Goal: Task Accomplishment & Management: Complete application form

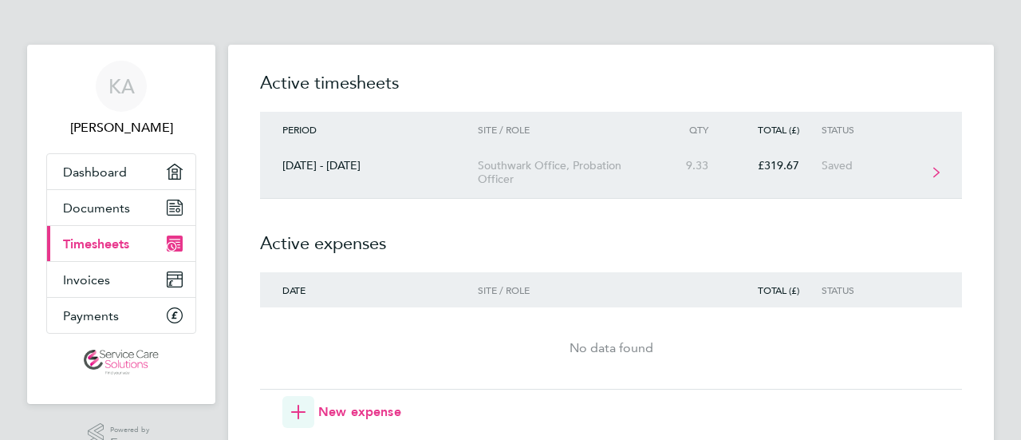
click at [849, 173] on link "[DATE] - [DATE] Southwark Office, Probation Officer 9.33 £319.67 Saved" at bounding box center [611, 173] width 702 height 52
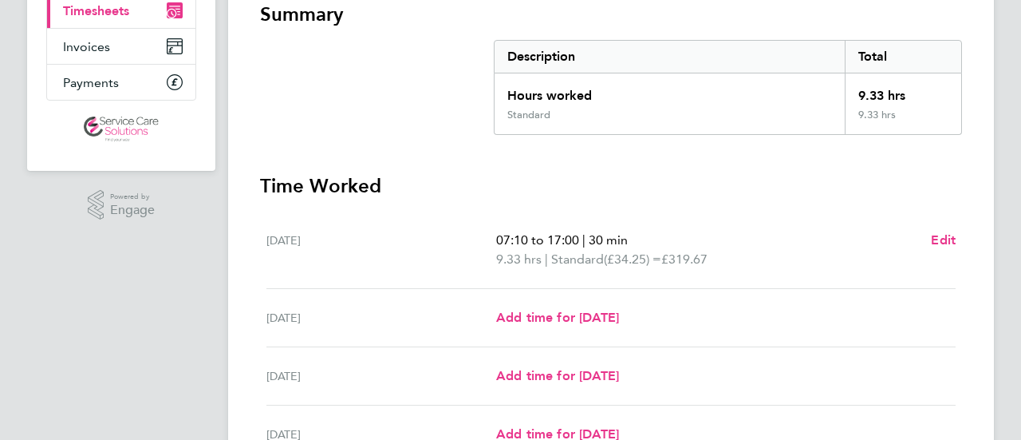
scroll to position [239, 0]
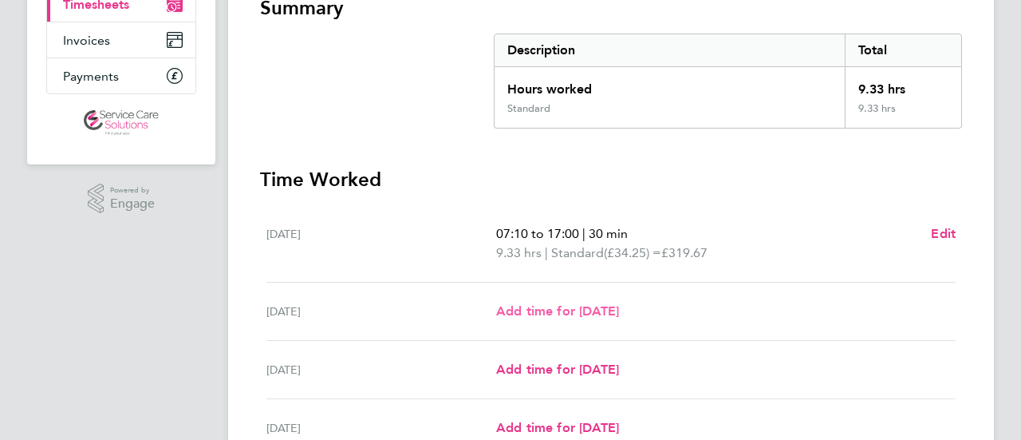
click at [548, 318] on link "Add time for [DATE]" at bounding box center [557, 311] width 123 height 19
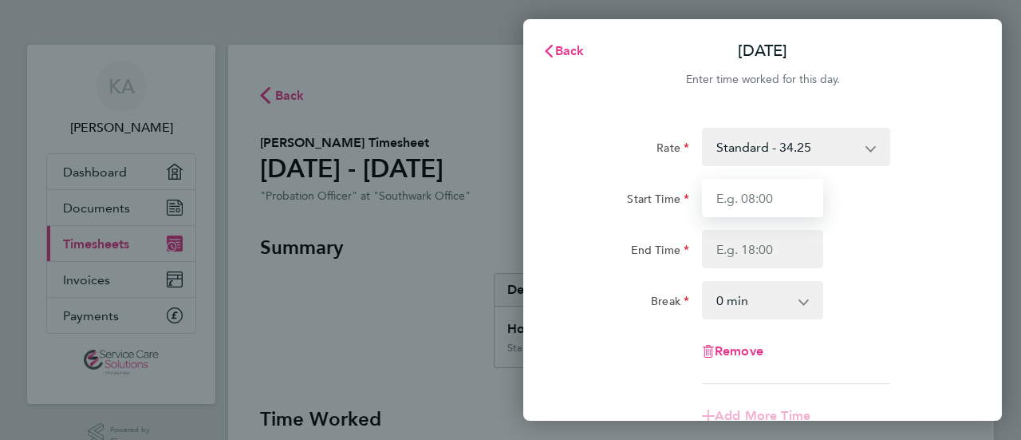
click at [773, 205] on input "Start Time" at bounding box center [762, 198] width 121 height 38
type input "07:10"
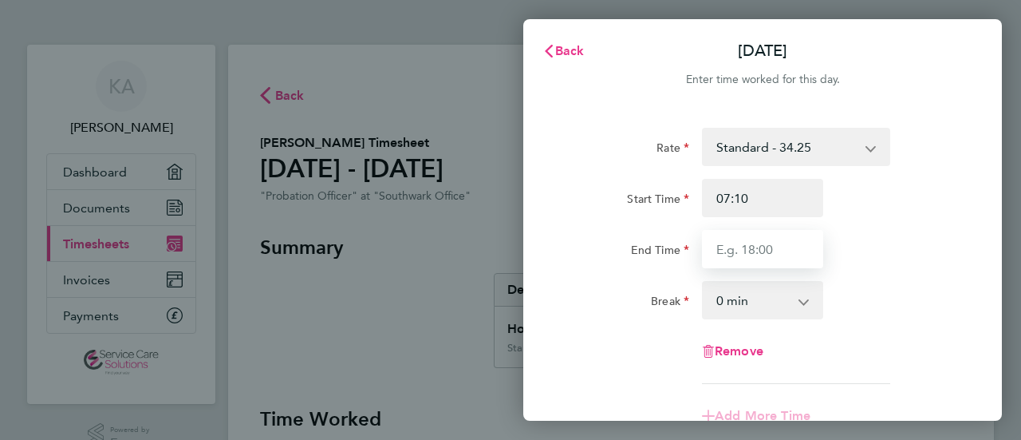
click at [776, 253] on input "End Time" at bounding box center [762, 249] width 121 height 38
type input "17:00"
click at [752, 297] on select "0 min 15 min 30 min 45 min 60 min 75 min 90 min" at bounding box center [753, 299] width 99 height 35
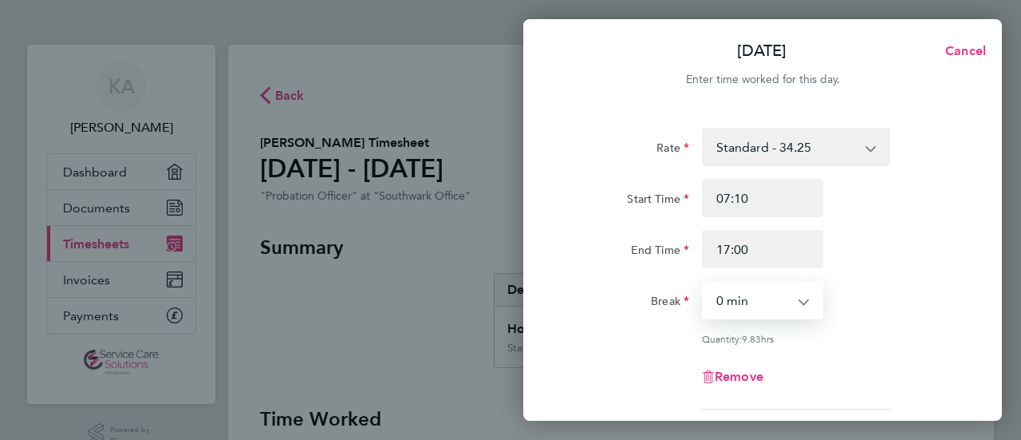
select select "45"
click at [704, 282] on select "0 min 15 min 30 min 45 min 60 min 75 min 90 min" at bounding box center [753, 299] width 99 height 35
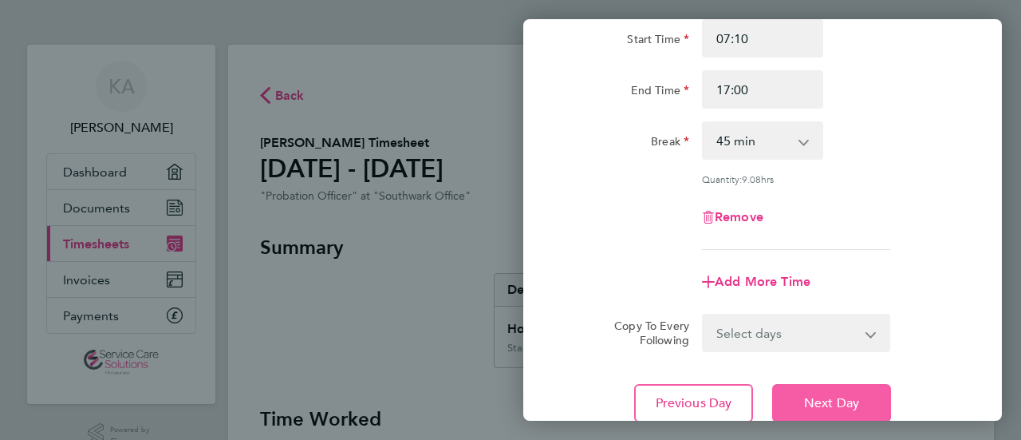
click at [823, 413] on button "Next Day" at bounding box center [831, 403] width 119 height 38
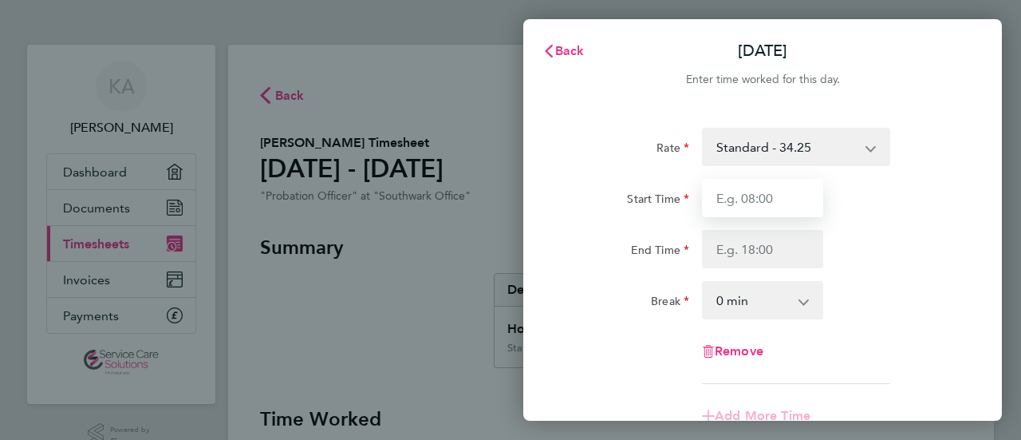
click at [801, 202] on input "Start Time" at bounding box center [762, 198] width 121 height 38
click at [769, 203] on input "Start Time" at bounding box center [762, 198] width 121 height 38
type input "07:05"
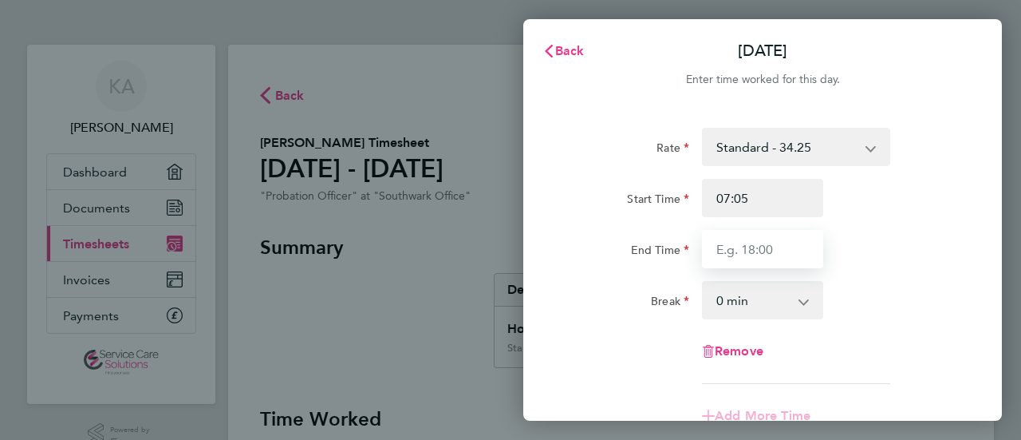
click at [776, 256] on input "End Time" at bounding box center [762, 249] width 121 height 38
type input "17:00"
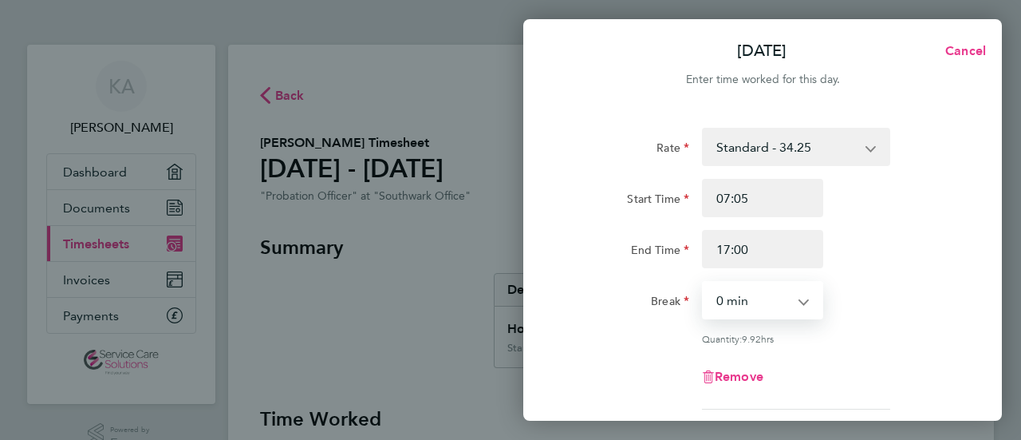
click at [736, 312] on select "0 min 15 min 30 min 45 min 60 min 75 min 90 min" at bounding box center [753, 299] width 99 height 35
select select "45"
click at [704, 282] on select "0 min 15 min 30 min 45 min 60 min 75 min 90 min" at bounding box center [753, 299] width 99 height 35
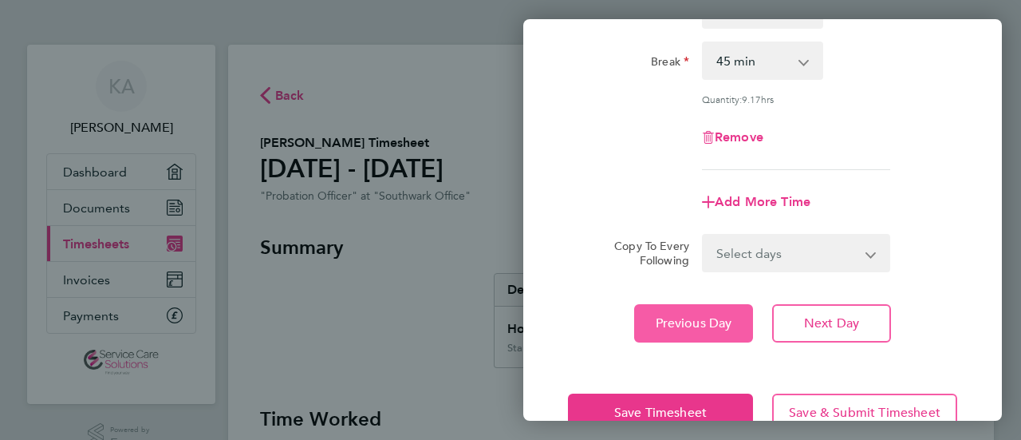
click at [706, 325] on span "Previous Day" at bounding box center [694, 323] width 77 height 16
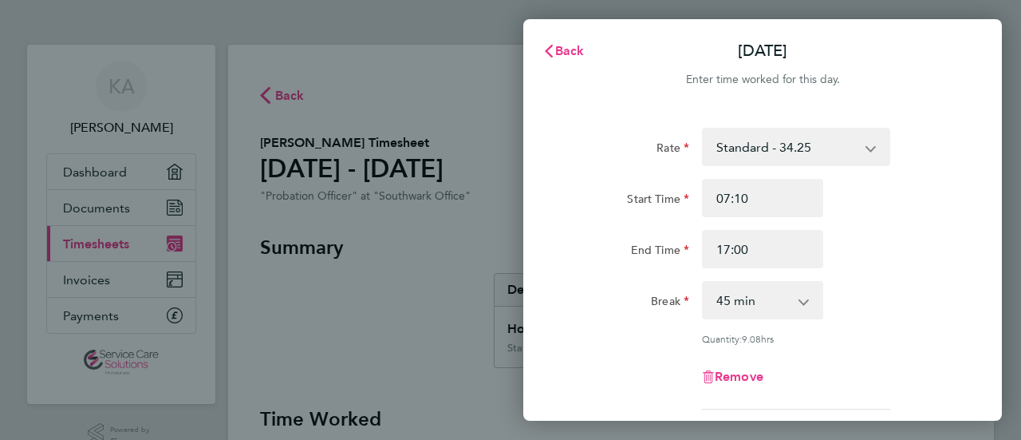
click at [804, 304] on app-icon-cross-button at bounding box center [812, 299] width 19 height 35
click at [745, 304] on select "0 min 15 min 30 min 45 min 60 min 75 min 90 min" at bounding box center [753, 299] width 99 height 35
select select "30"
click at [704, 282] on select "0 min 15 min 30 min 45 min 60 min 75 min 90 min" at bounding box center [753, 299] width 99 height 35
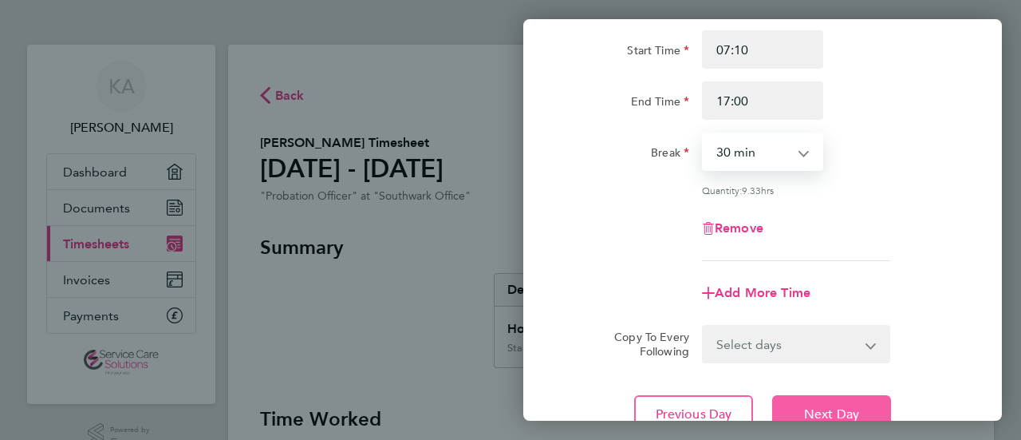
scroll to position [239, 0]
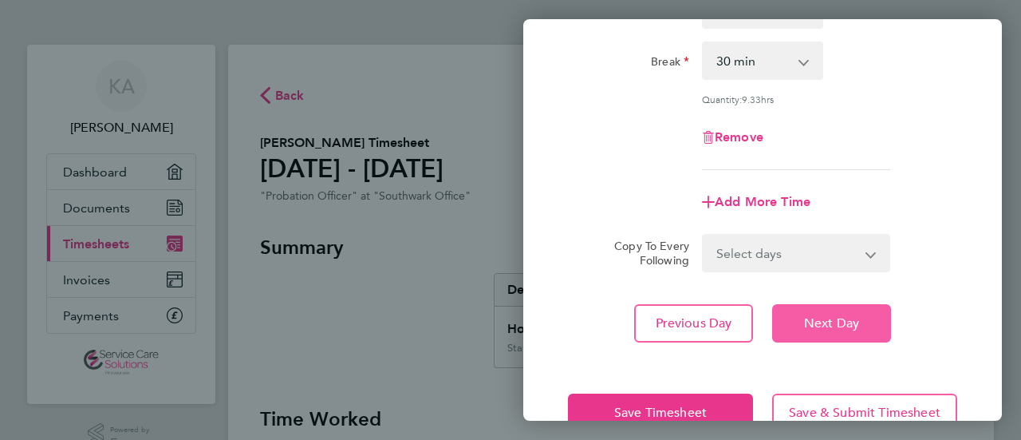
click at [800, 324] on button "Next Day" at bounding box center [831, 323] width 119 height 38
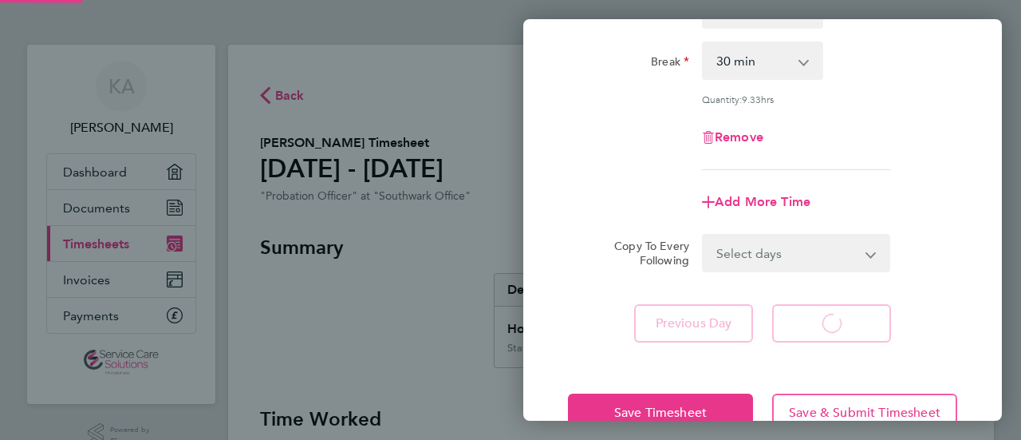
select select "45"
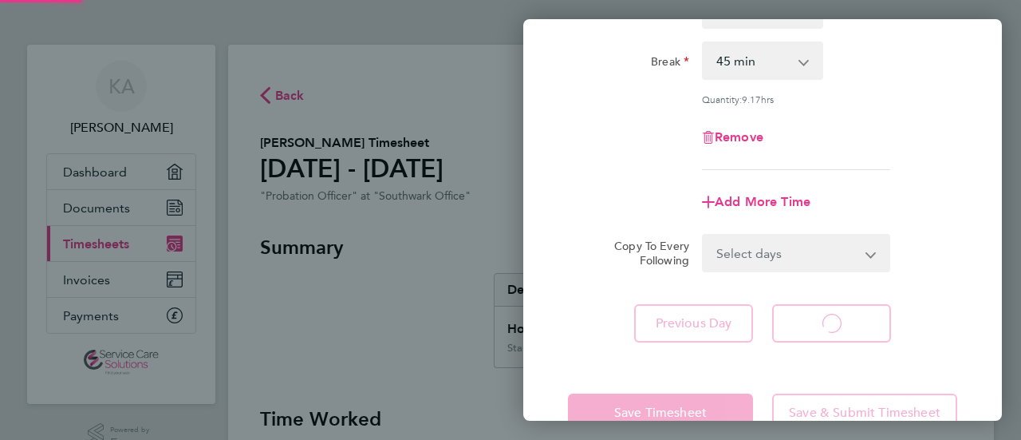
select select "45"
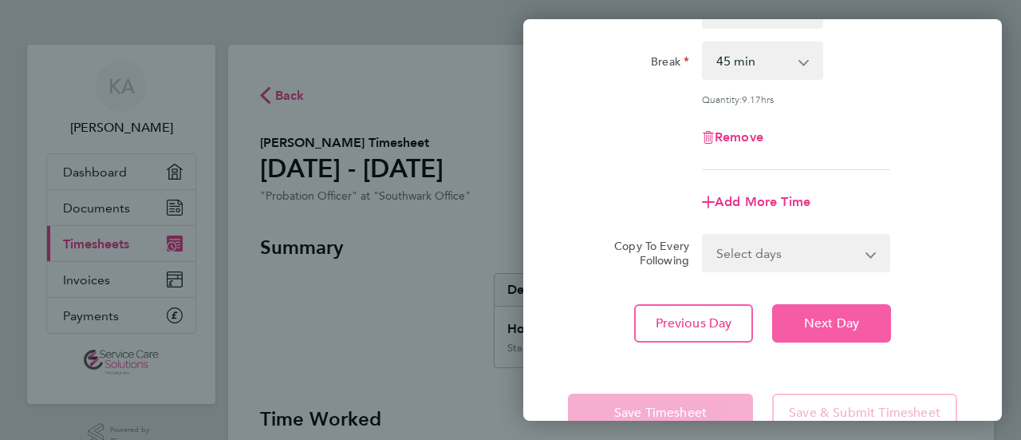
click at [804, 321] on span "Next Day" at bounding box center [831, 323] width 55 height 16
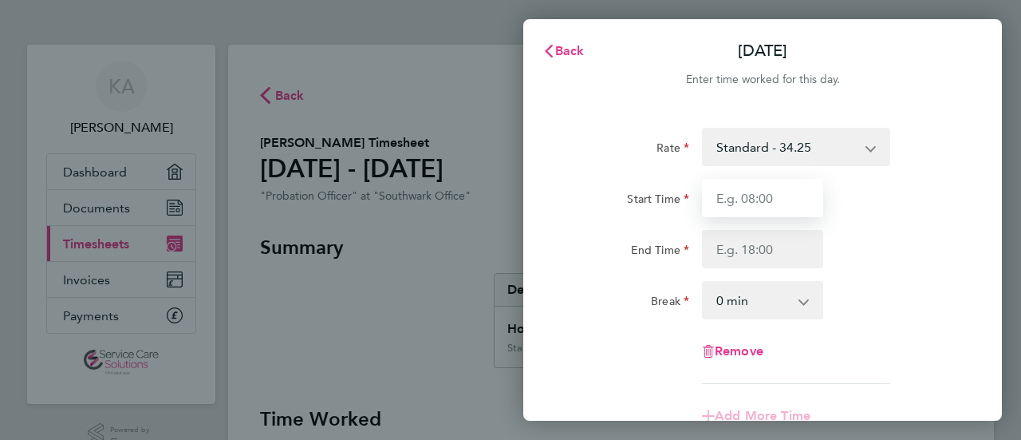
click at [782, 199] on input "Start Time" at bounding box center [762, 198] width 121 height 38
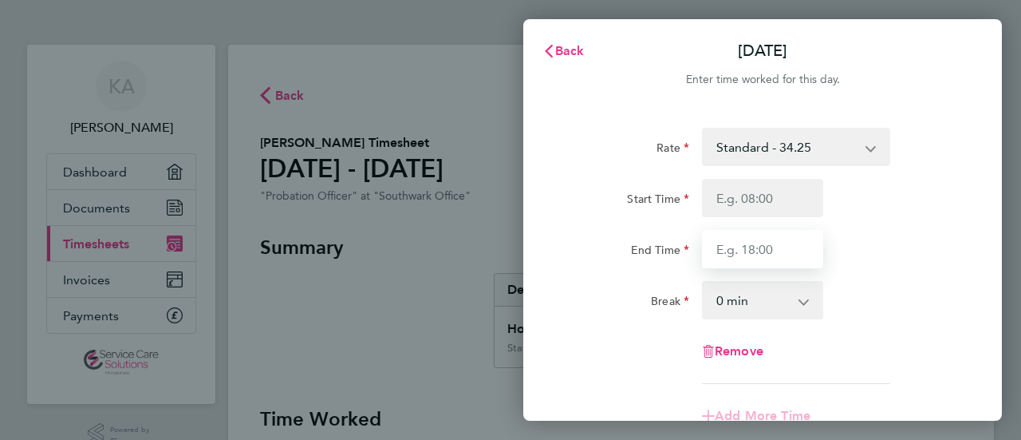
click at [725, 254] on input "End Time" at bounding box center [762, 249] width 121 height 38
type input "16:45"
click at [727, 298] on select "0 min 15 min 30 min 45 min 60 min 75 min 90 min" at bounding box center [753, 299] width 99 height 35
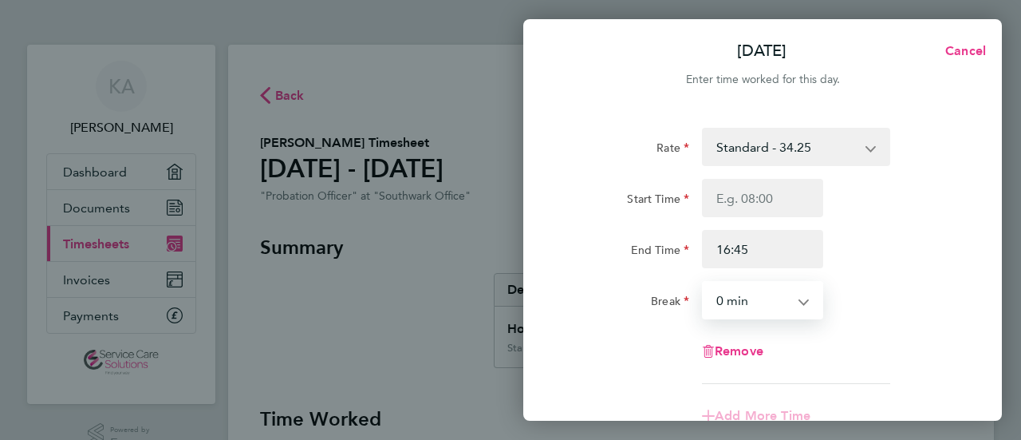
select select "30"
click at [704, 282] on select "0 min 15 min 30 min 45 min 60 min 75 min 90 min" at bounding box center [753, 299] width 99 height 35
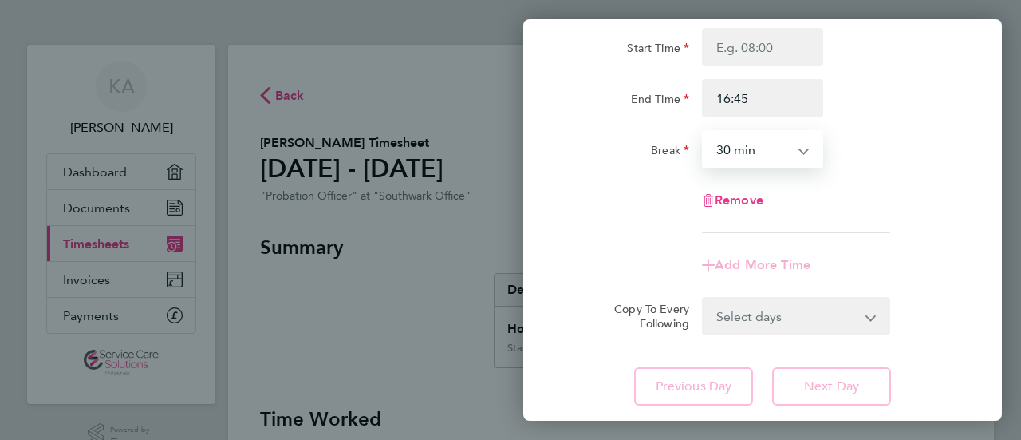
scroll to position [239, 0]
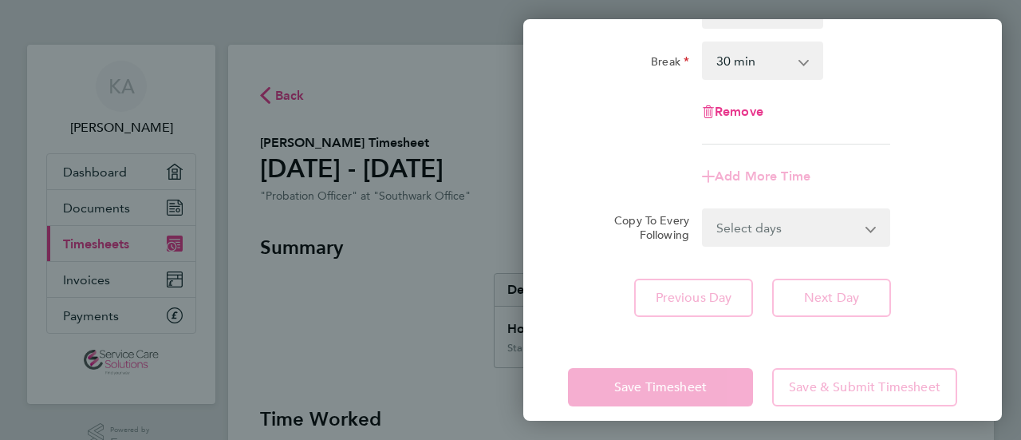
click at [634, 256] on div "Rate Standard - 34.25 Start Time End Time 16:45 Break 0 min 15 min 30 min 45 mi…" at bounding box center [762, 102] width 479 height 467
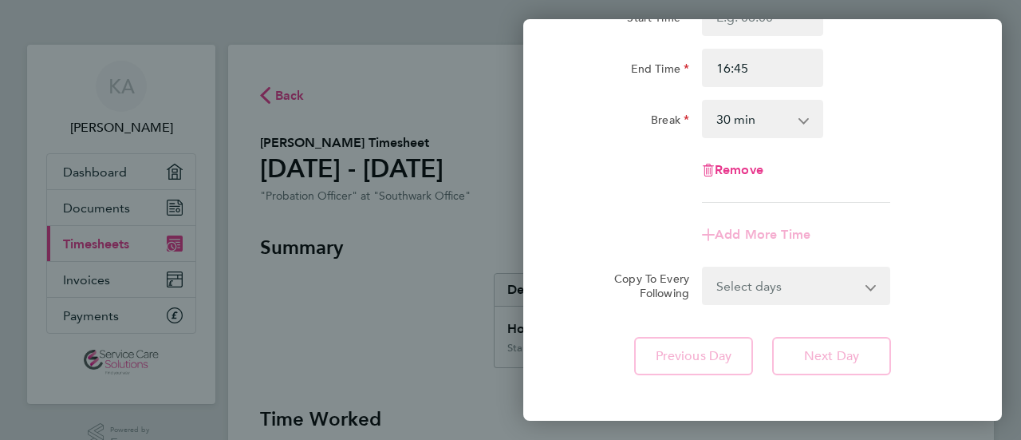
scroll to position [80, 0]
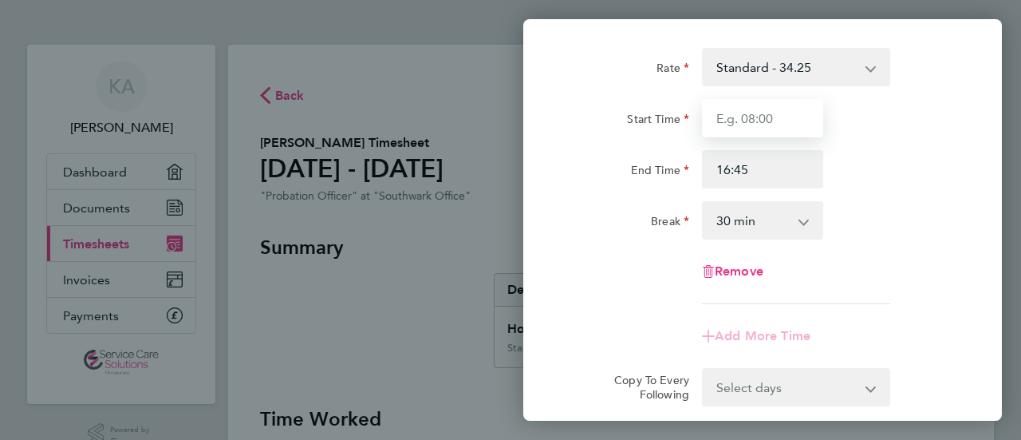
click at [784, 124] on input "Start Time" at bounding box center [762, 118] width 121 height 38
type input "07:10"
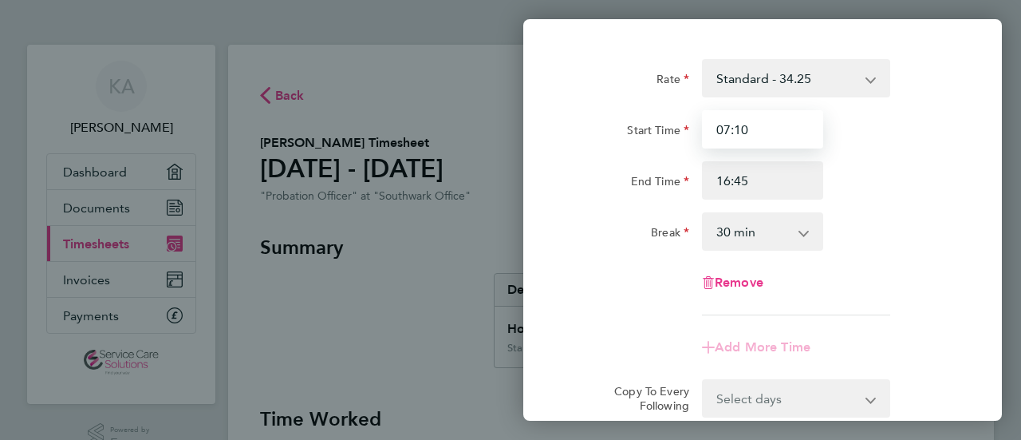
scroll to position [0, 0]
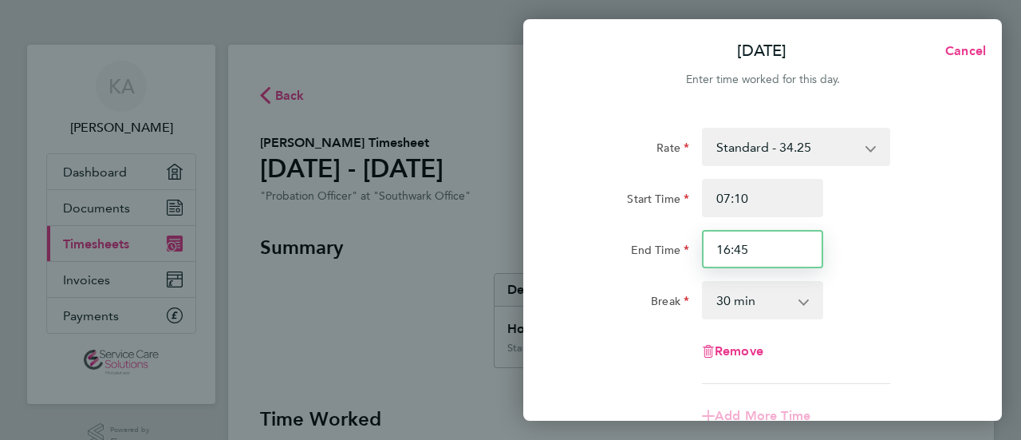
click at [730, 267] on input "16:45" at bounding box center [762, 249] width 121 height 38
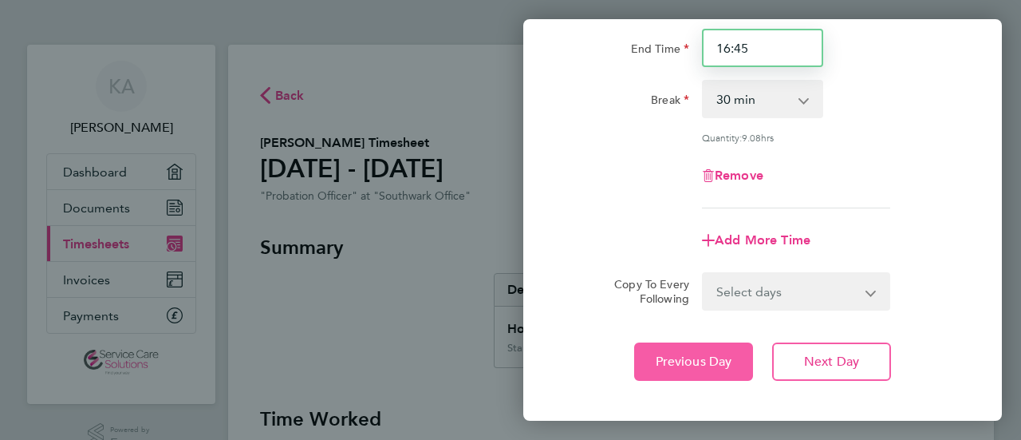
scroll to position [239, 0]
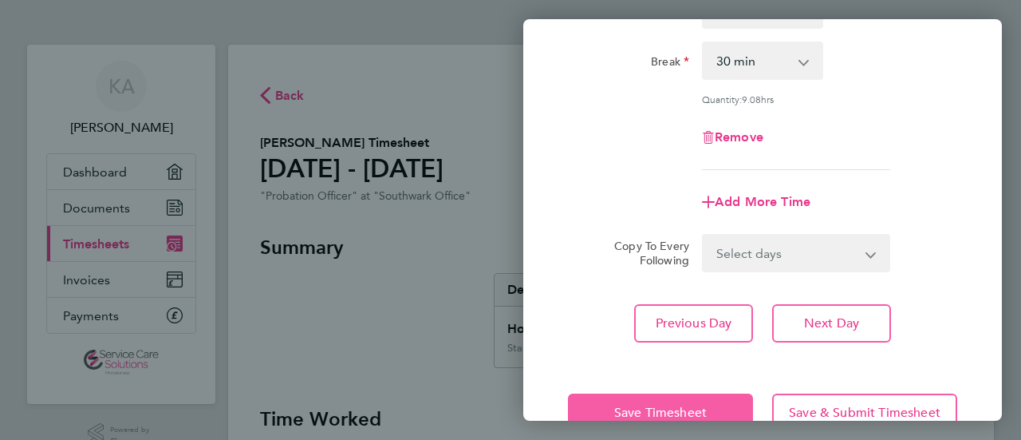
click at [653, 409] on span "Save Timesheet" at bounding box center [660, 413] width 93 height 16
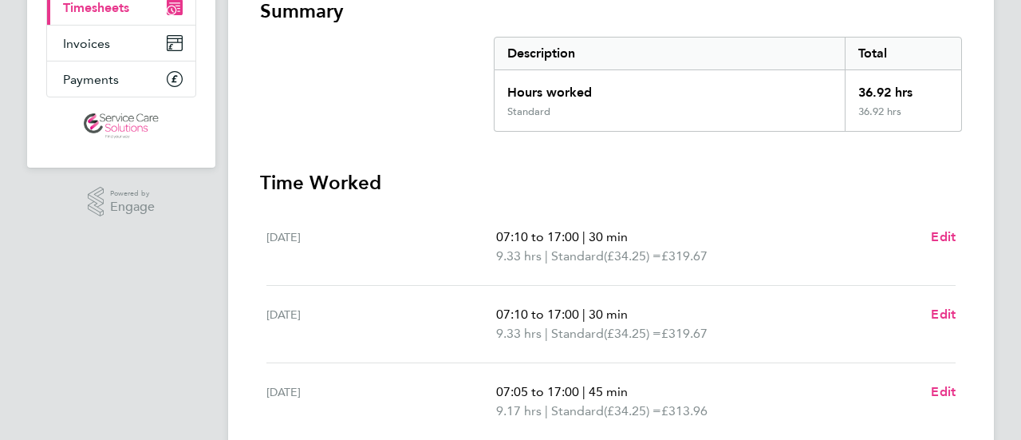
scroll to position [399, 0]
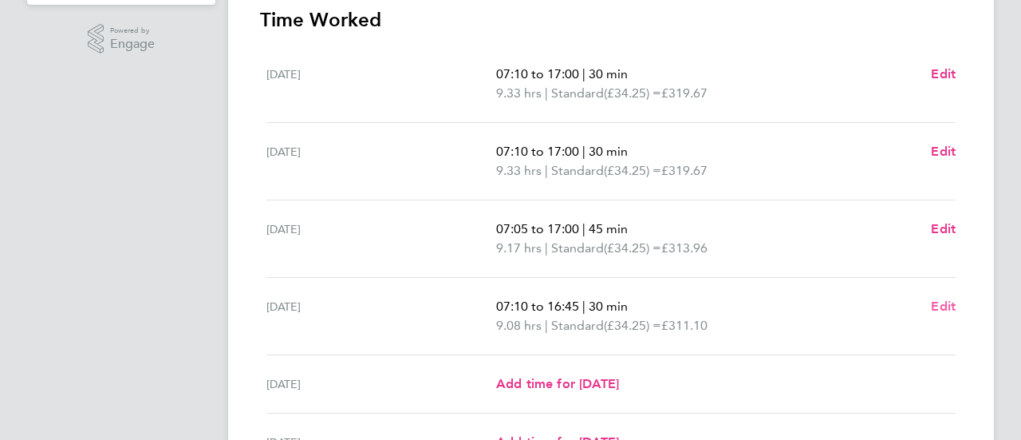
click at [944, 301] on span "Edit" at bounding box center [943, 305] width 25 height 15
select select "30"
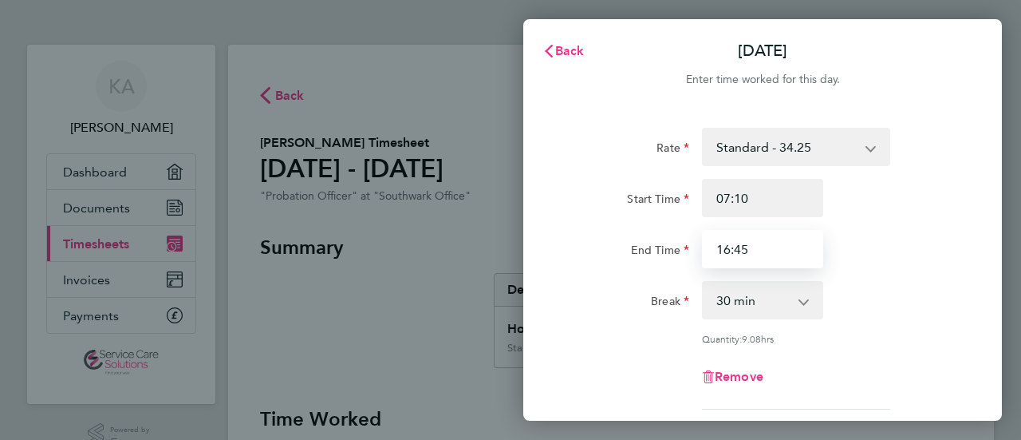
click at [754, 250] on input "16:45" at bounding box center [762, 249] width 121 height 38
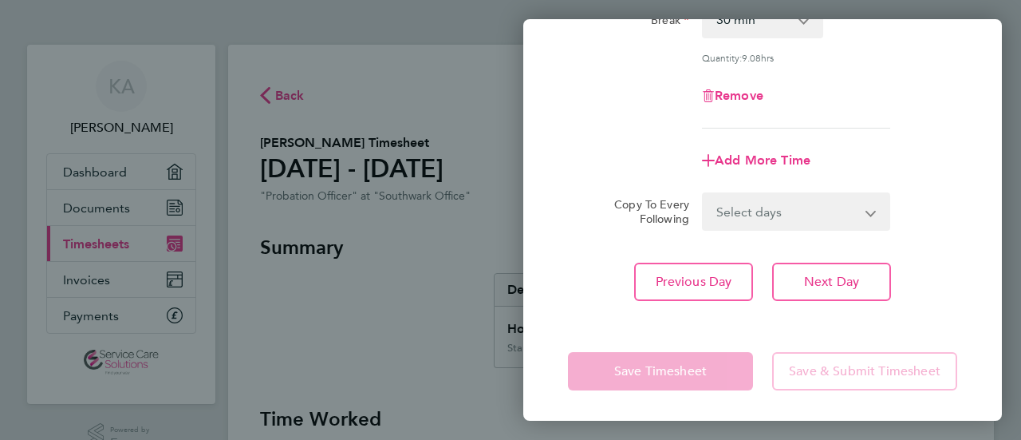
type input "16:50"
click at [592, 328] on div "Save Timesheet Save & Submit Timesheet" at bounding box center [762, 371] width 479 height 102
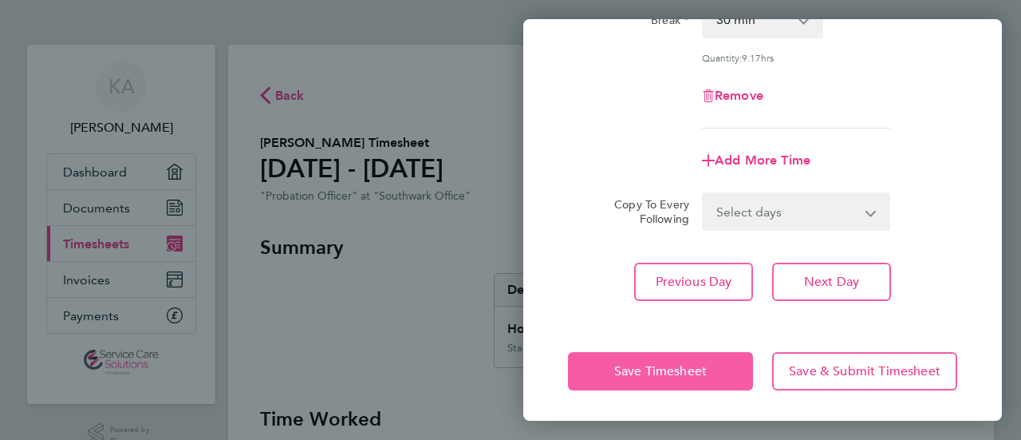
click at [629, 355] on button "Save Timesheet" at bounding box center [660, 371] width 185 height 38
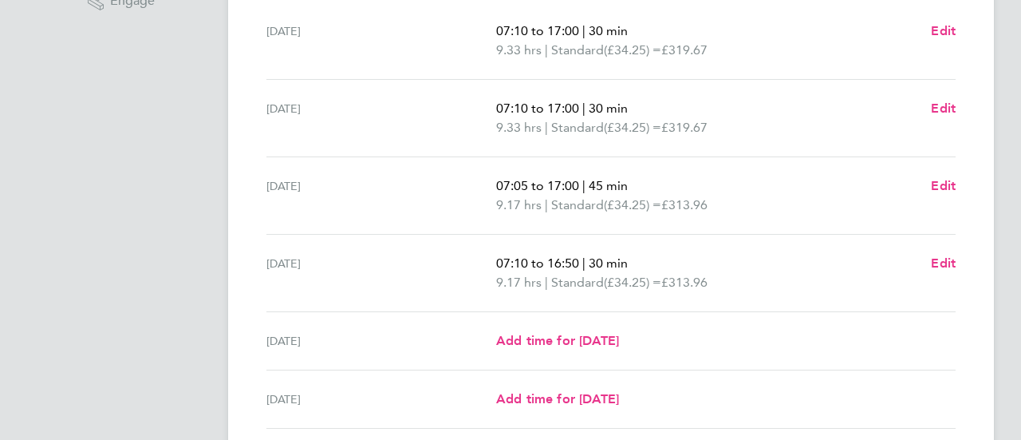
scroll to position [559, 0]
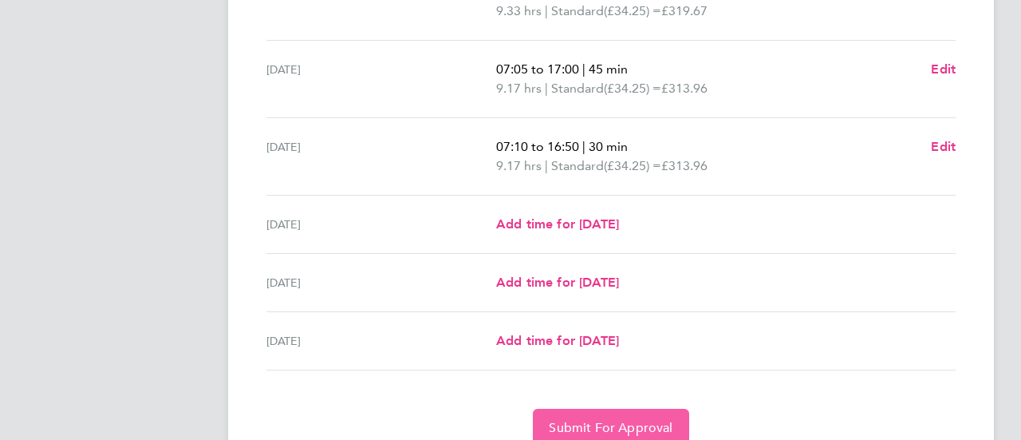
click at [610, 420] on span "Submit For Approval" at bounding box center [611, 428] width 124 height 16
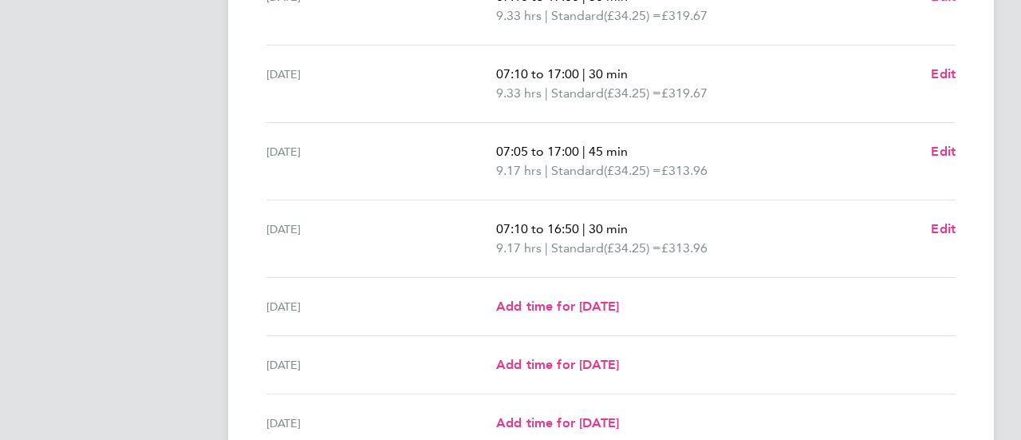
scroll to position [551, 0]
